Goal: Information Seeking & Learning: Find specific fact

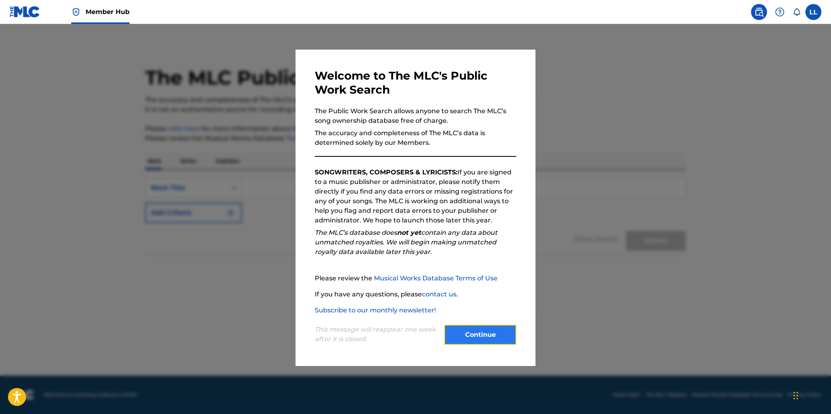
click at [482, 333] on button "Continue" at bounding box center [480, 335] width 72 height 20
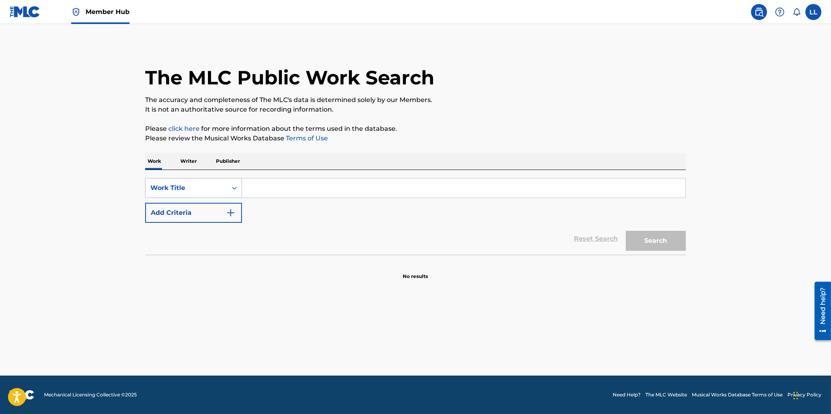
click at [237, 187] on icon "Search Form" at bounding box center [234, 188] width 8 height 8
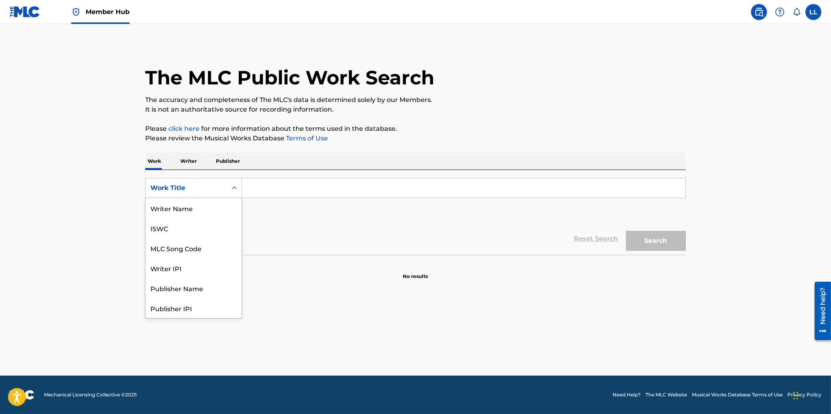
scroll to position [40, 0]
click at [198, 211] on div "MLC Song Code" at bounding box center [194, 208] width 96 height 20
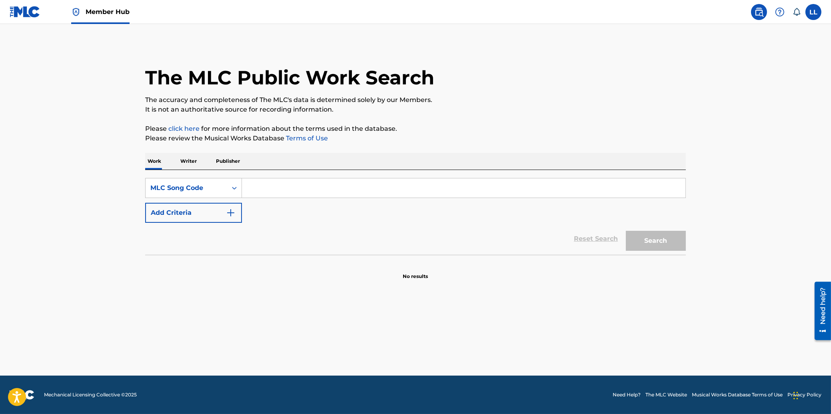
click at [272, 186] on input "Search Form" at bounding box center [464, 187] width 444 height 19
paste input "S465FD"
type input "S465FD"
click at [644, 235] on button "Search" at bounding box center [656, 241] width 60 height 20
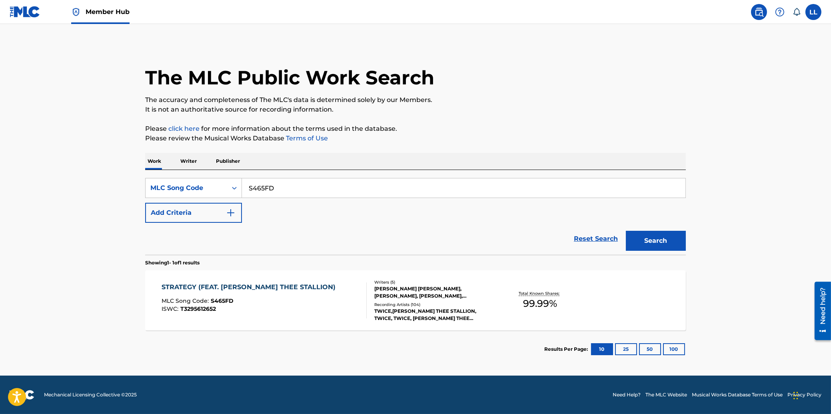
click at [272, 284] on div "STRATEGY (FEAT. [PERSON_NAME] THEE STALLION)" at bounding box center [251, 287] width 178 height 10
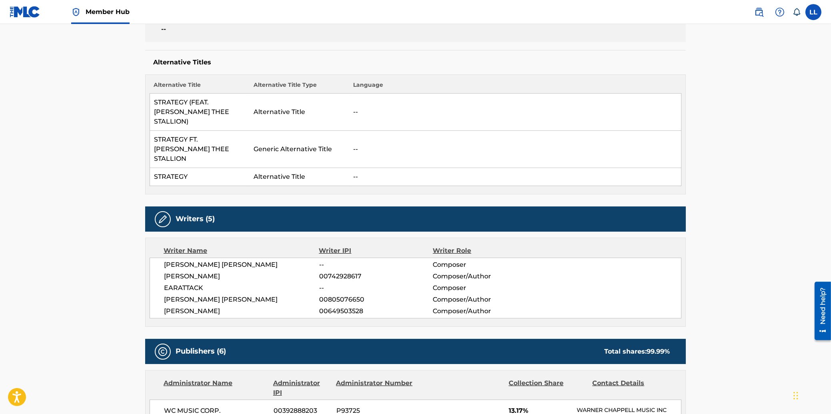
scroll to position [257, 0]
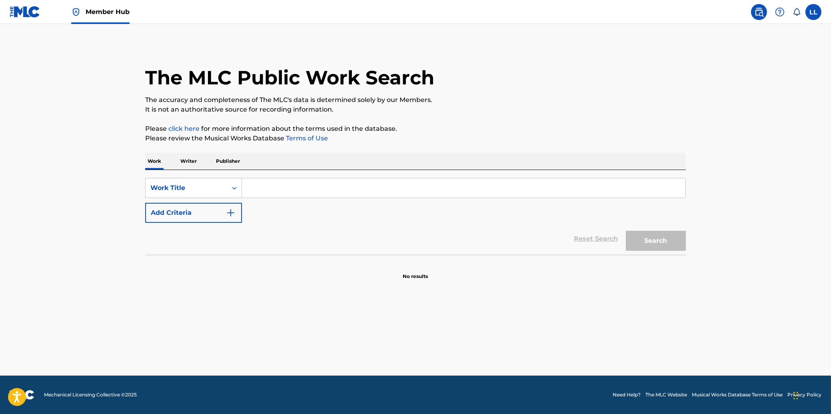
click at [264, 187] on input "Search Form" at bounding box center [464, 187] width 444 height 19
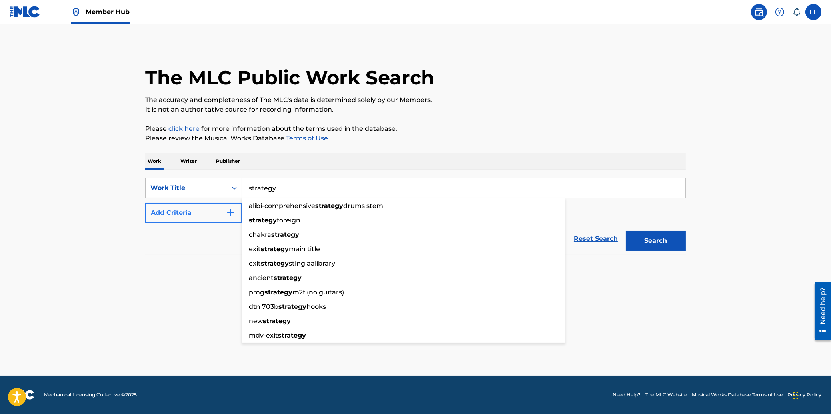
type input "strategy"
click at [214, 208] on button "Add Criteria" at bounding box center [193, 213] width 97 height 20
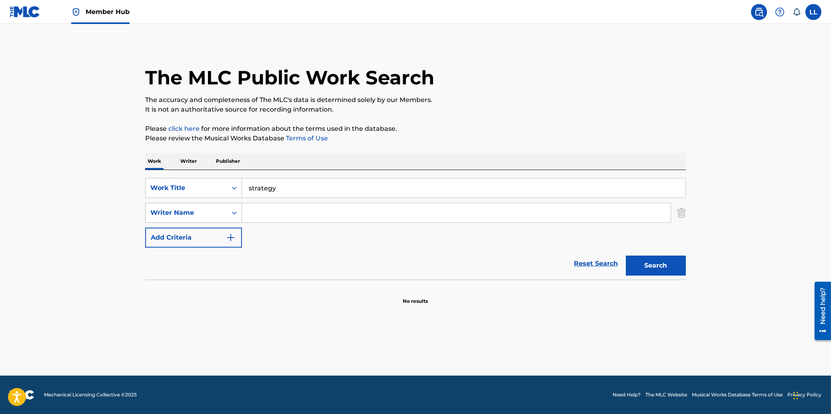
click at [208, 212] on div "Writer Name" at bounding box center [186, 213] width 72 height 10
click at [171, 230] on div "Writer IPI" at bounding box center [194, 233] width 96 height 20
click at [207, 216] on div "Writer IPI" at bounding box center [186, 213] width 72 height 10
click at [196, 250] on div "Publisher Name" at bounding box center [194, 253] width 96 height 20
click at [266, 214] on input "Search Form" at bounding box center [456, 212] width 429 height 19
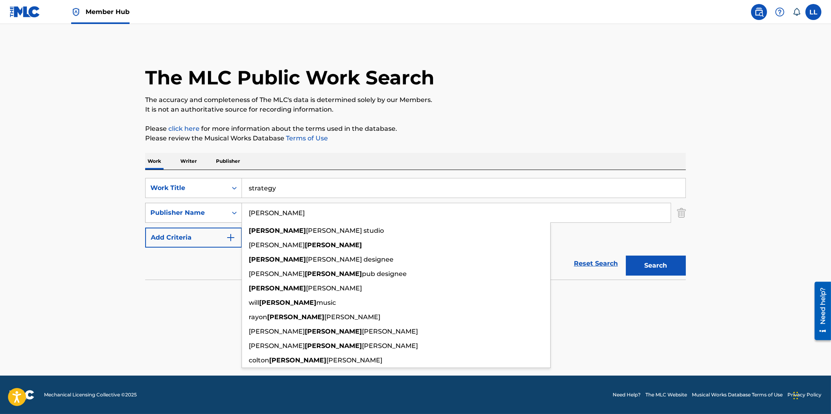
type input "[PERSON_NAME]"
click at [236, 217] on icon "Search Form" at bounding box center [234, 213] width 8 height 8
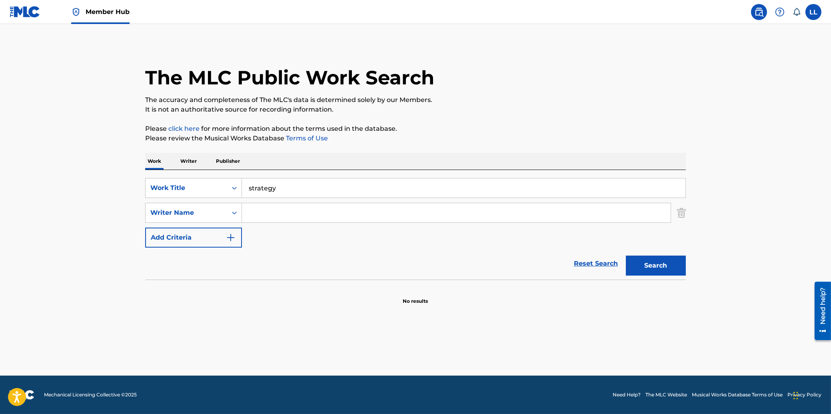
click at [276, 215] on input "Search Form" at bounding box center [456, 212] width 429 height 19
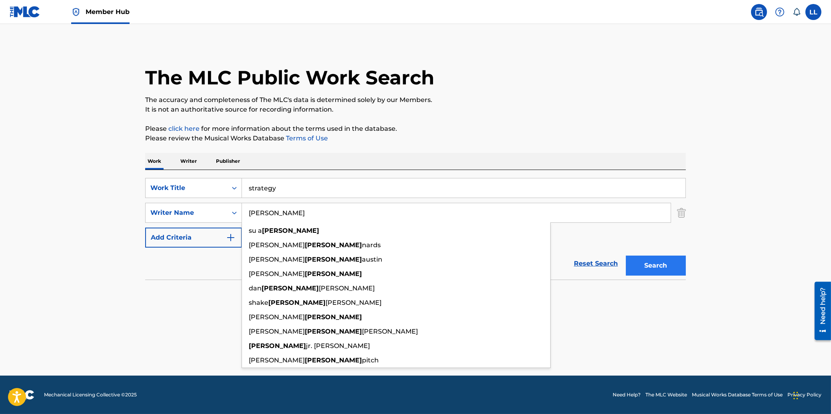
type input "[PERSON_NAME]"
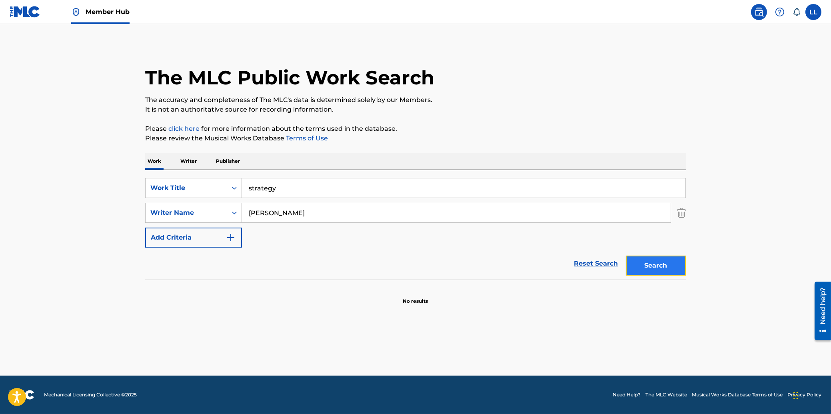
click at [659, 268] on button "Search" at bounding box center [656, 266] width 60 height 20
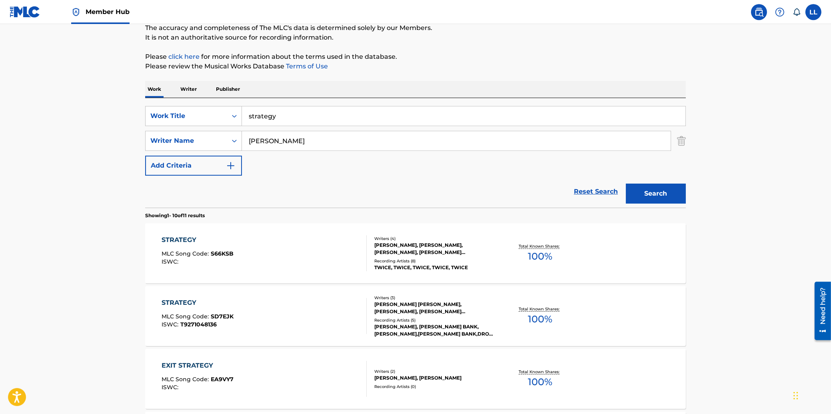
scroll to position [86, 0]
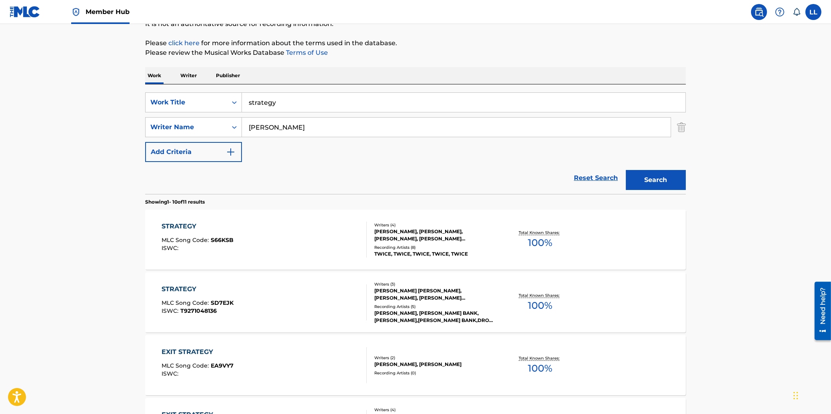
click at [175, 226] on div "STRATEGY" at bounding box center [198, 227] width 72 height 10
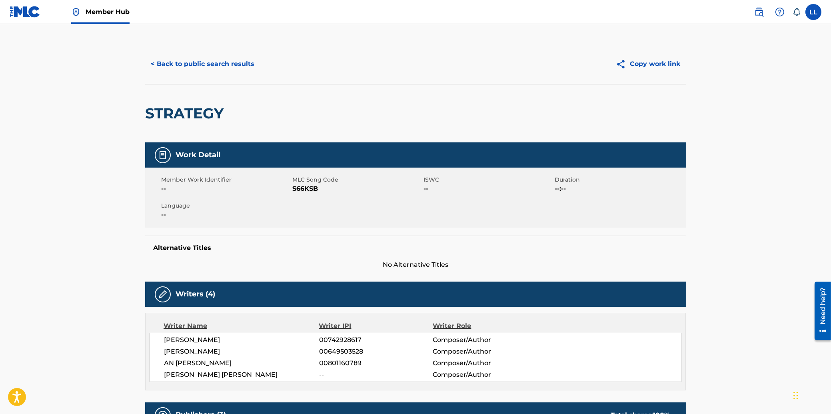
click at [307, 189] on span "S66KSB" at bounding box center [356, 189] width 129 height 10
click at [642, 62] on button "Copy work link" at bounding box center [648, 64] width 76 height 20
click at [296, 180] on span "MLC Song Code" at bounding box center [356, 180] width 129 height 8
drag, startPoint x: 292, startPoint y: 179, endPoint x: 324, endPoint y: 186, distance: 32.4
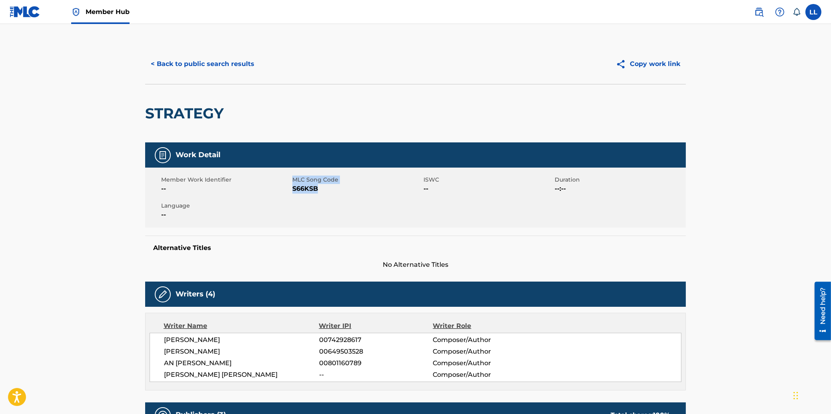
click at [324, 186] on div "MLC Song Code S66KSB" at bounding box center [357, 185] width 131 height 18
copy div "MLC Song Code S66KSB"
click at [649, 65] on button "Copy work link" at bounding box center [648, 64] width 76 height 20
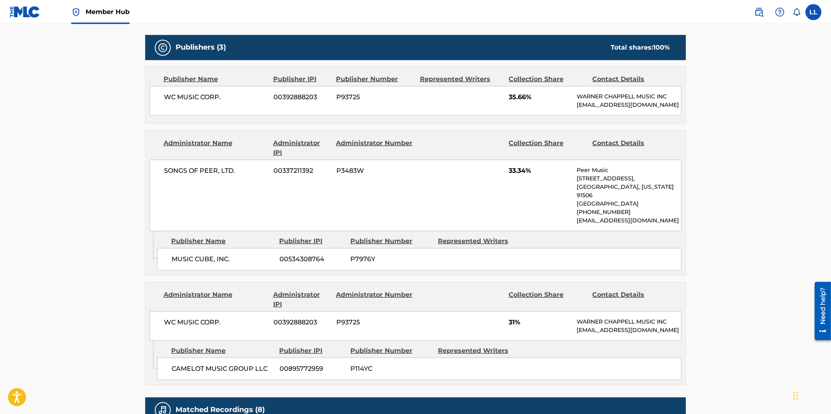
scroll to position [386, 0]
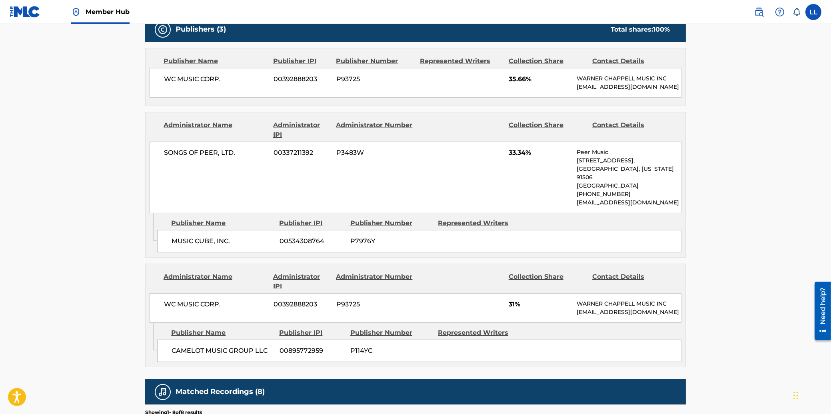
click at [95, 168] on main "< Back to public search results Copy work link STRATEGY Work Detail Member Work…" at bounding box center [415, 123] width 831 height 970
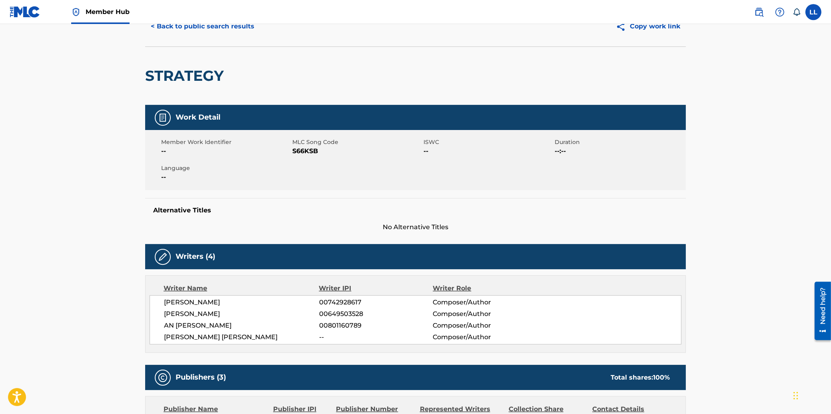
scroll to position [0, 0]
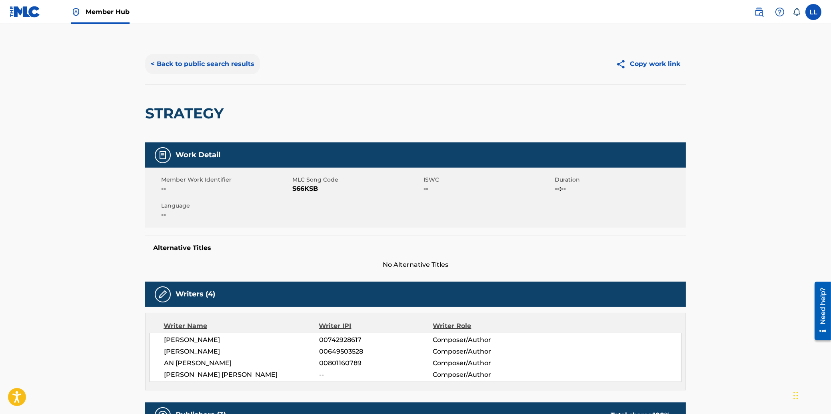
click at [194, 63] on button "< Back to public search results" at bounding box center [202, 64] width 115 height 20
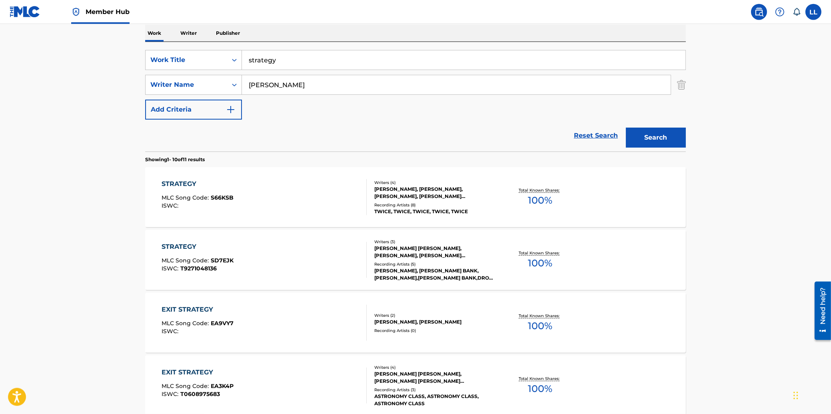
scroll to position [128, 0]
click at [183, 183] on div "STRATEGY" at bounding box center [198, 184] width 72 height 10
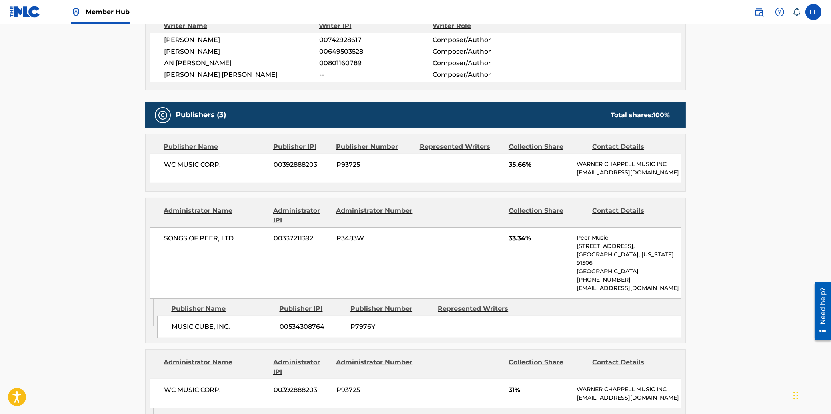
scroll to position [343, 0]
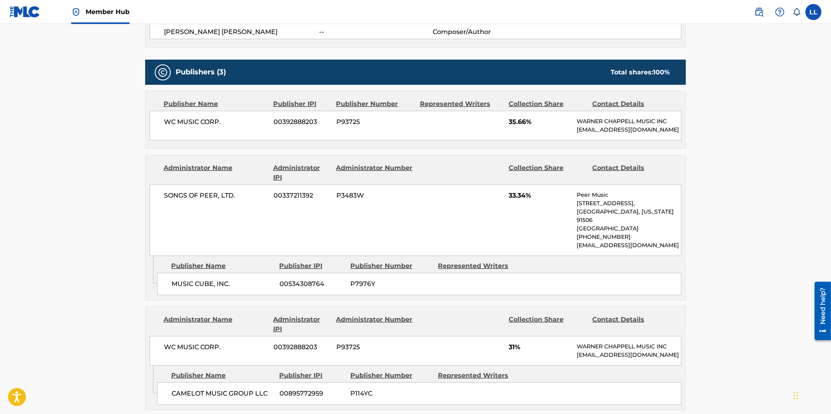
click at [96, 123] on main "< Back to public search results Copy work link STRATEGY Work Detail Member Work…" at bounding box center [415, 166] width 831 height 970
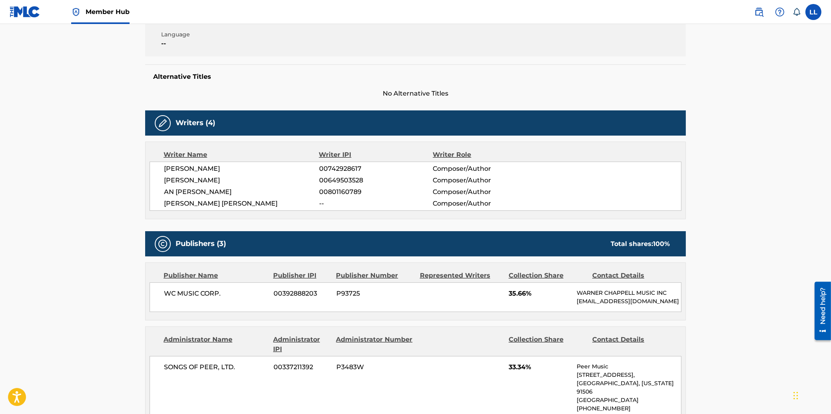
scroll to position [0, 0]
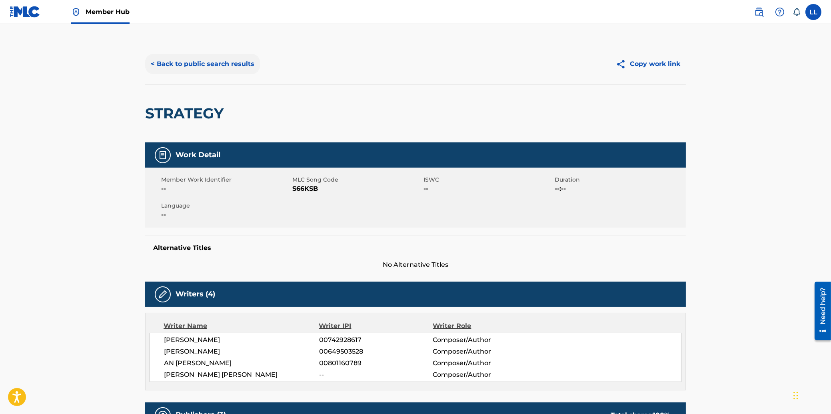
click at [184, 62] on button "< Back to public search results" at bounding box center [202, 64] width 115 height 20
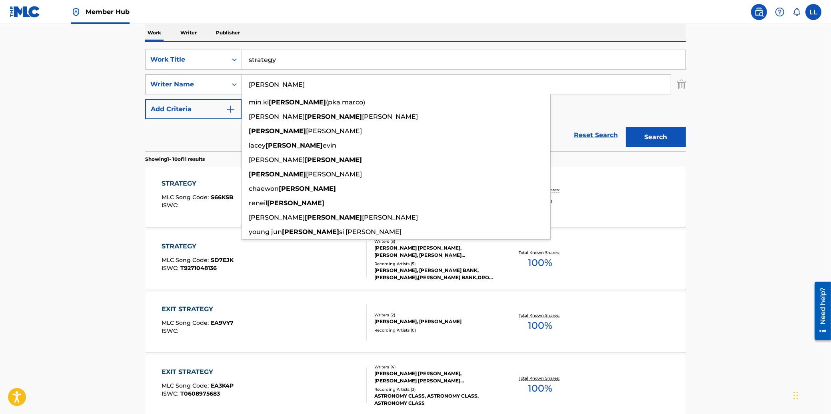
drag, startPoint x: 270, startPoint y: 84, endPoint x: 198, endPoint y: 84, distance: 72.4
click at [242, 84] on input "[PERSON_NAME]" at bounding box center [456, 84] width 429 height 19
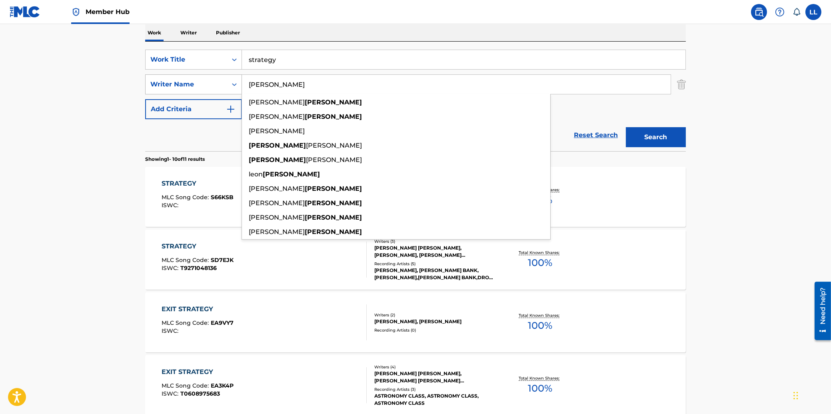
type input "[PERSON_NAME]"
click at [626, 127] on button "Search" at bounding box center [656, 137] width 60 height 20
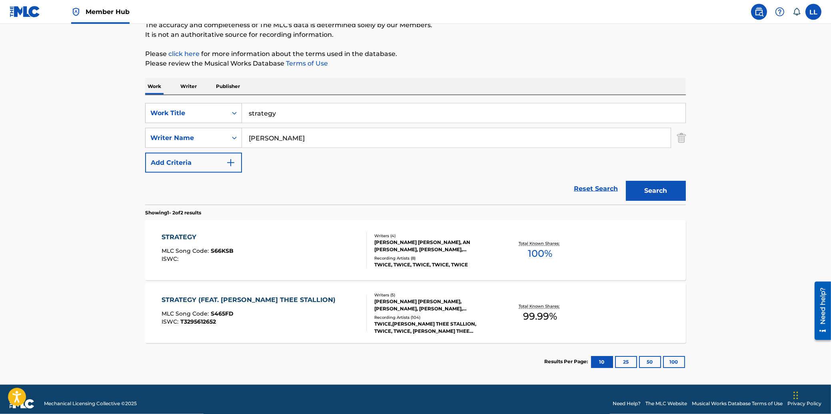
scroll to position [84, 0]
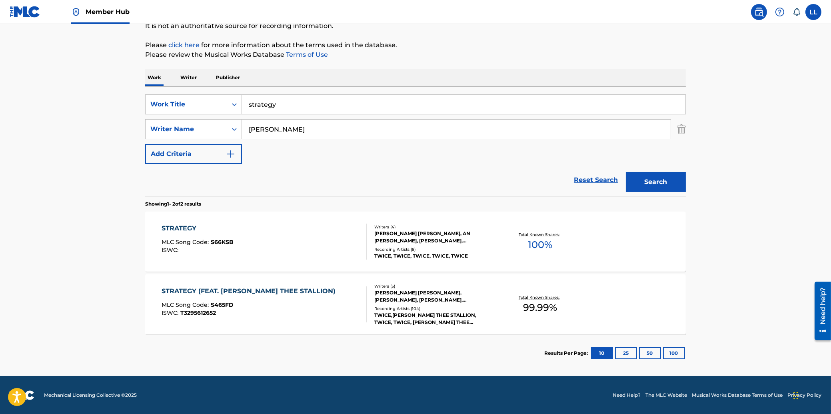
click at [222, 290] on div "STRATEGY (FEAT. [PERSON_NAME] THEE STALLION)" at bounding box center [251, 291] width 178 height 10
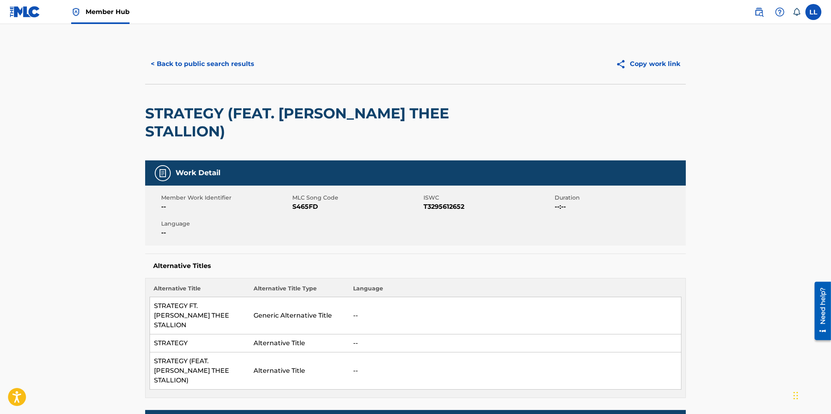
drag, startPoint x: 294, startPoint y: 180, endPoint x: 316, endPoint y: 188, distance: 23.6
click at [316, 194] on div "MLC Song Code S465FD" at bounding box center [357, 203] width 131 height 18
copy div "MLC Song Code S465FD"
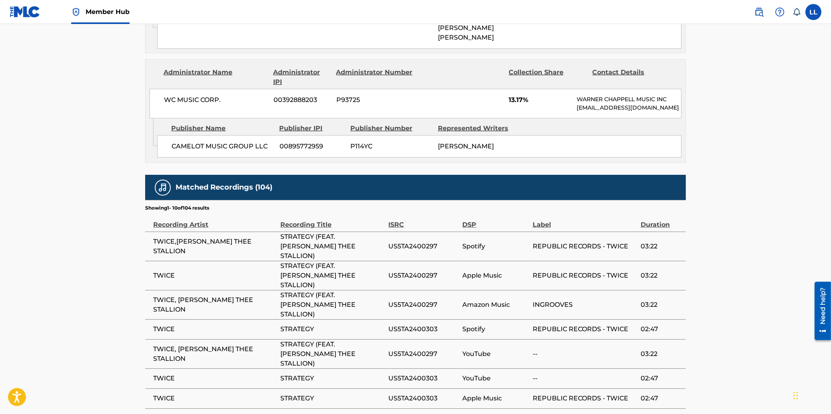
scroll to position [1158, 0]
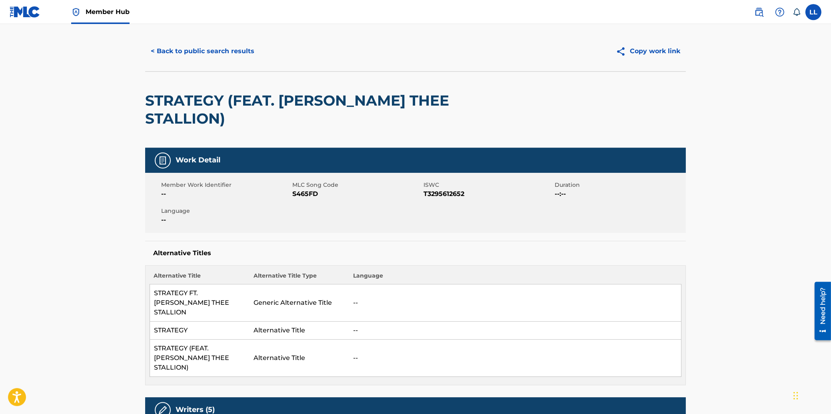
scroll to position [0, 0]
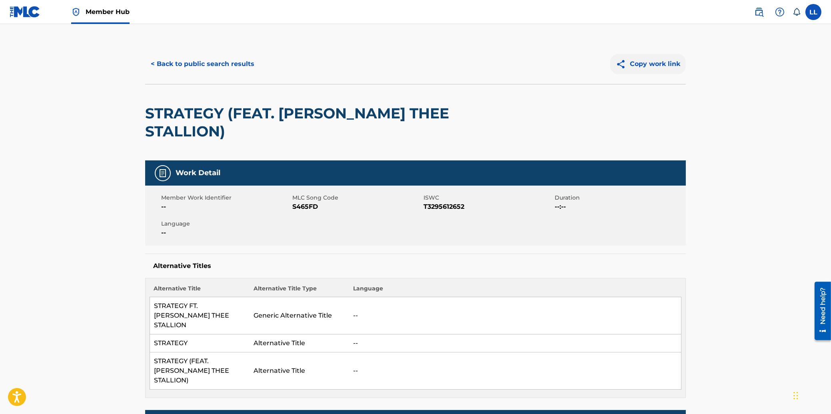
click at [644, 62] on button "Copy work link" at bounding box center [648, 64] width 76 height 20
